Goal: Task Accomplishment & Management: Use online tool/utility

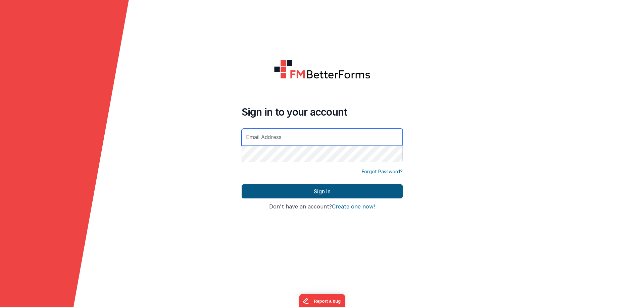
type input "[EMAIL_ADDRESS][DOMAIN_NAME]"
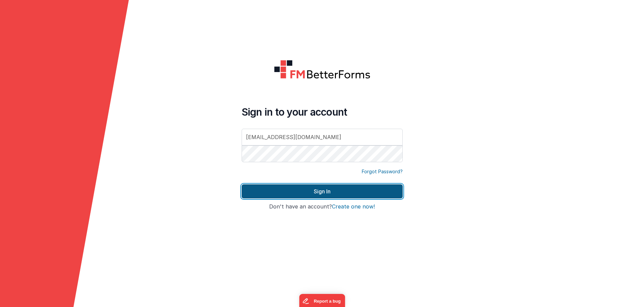
click at [300, 192] on button "Sign In" at bounding box center [322, 192] width 161 height 14
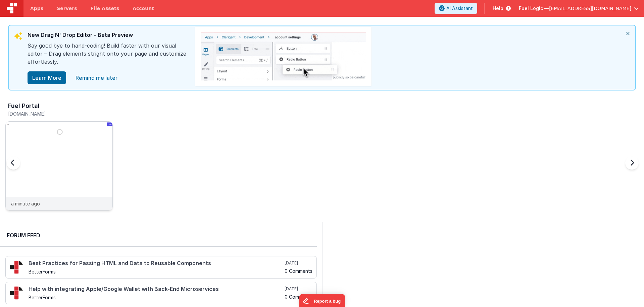
click at [70, 137] on img at bounding box center [59, 175] width 107 height 107
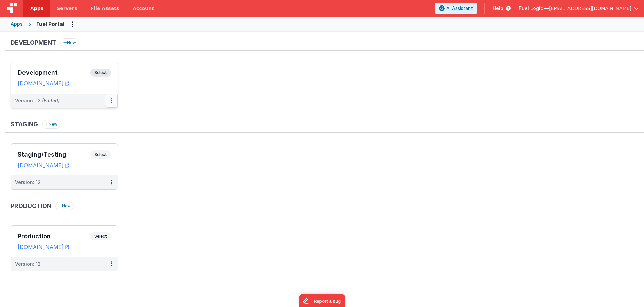
click at [112, 100] on button at bounding box center [111, 101] width 13 height 14
click at [94, 139] on link "Deploy..." at bounding box center [88, 140] width 59 height 12
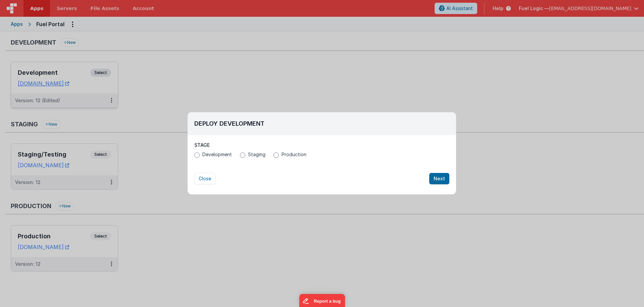
click at [284, 154] on span "Production" at bounding box center [293, 154] width 25 height 7
click at [279, 154] on input "Production" at bounding box center [275, 155] width 5 height 5
radio input "true"
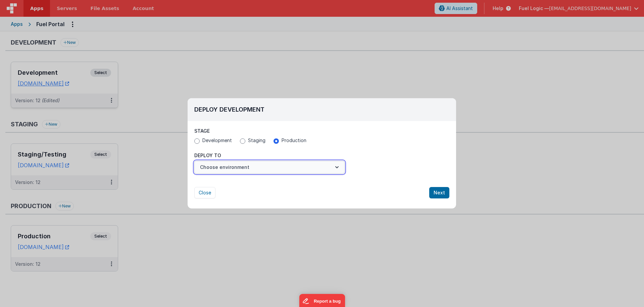
click at [269, 169] on button "Choose environment" at bounding box center [269, 167] width 150 height 13
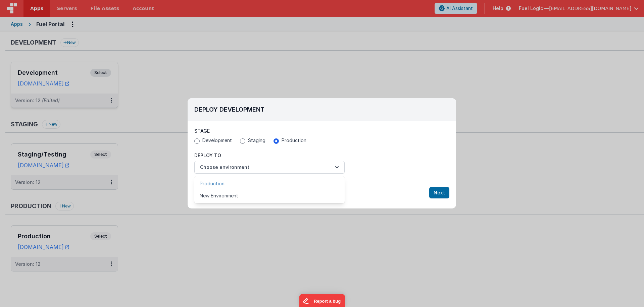
click at [234, 185] on link "Production" at bounding box center [269, 184] width 150 height 12
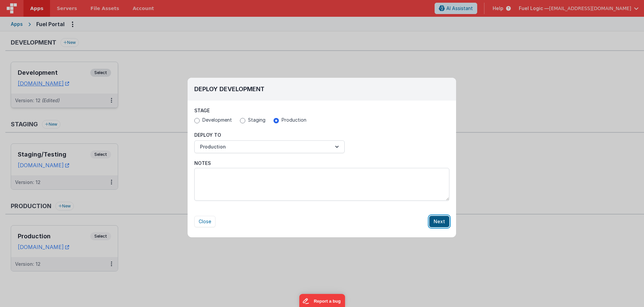
click at [445, 222] on button "Next" at bounding box center [439, 221] width 20 height 11
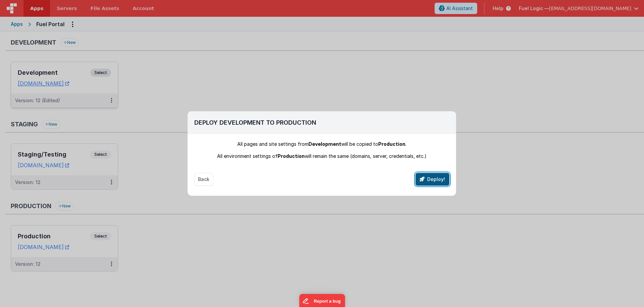
click at [434, 176] on button "Deploy!" at bounding box center [432, 179] width 34 height 13
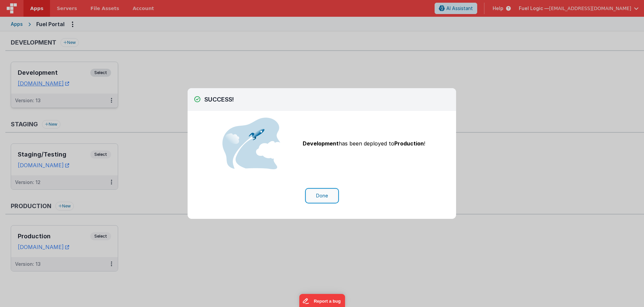
click at [329, 196] on button "Done" at bounding box center [321, 196] width 31 height 13
